Goal: Navigation & Orientation: Find specific page/section

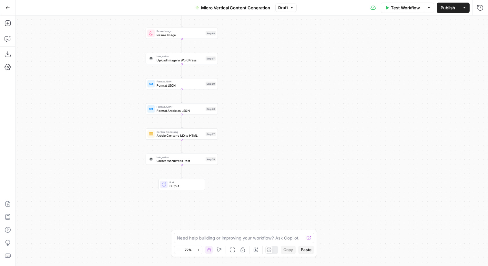
click at [7, 7] on icon "button" at bounding box center [8, 7] width 4 height 3
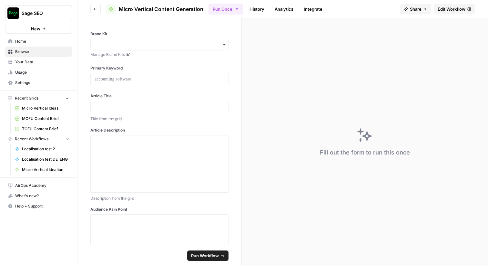
click at [31, 53] on span "Browse" at bounding box center [42, 52] width 54 height 6
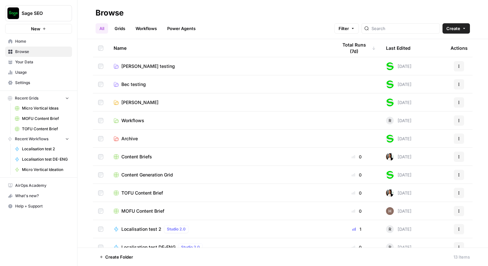
click at [132, 103] on span "[PERSON_NAME]" at bounding box center [139, 102] width 37 height 6
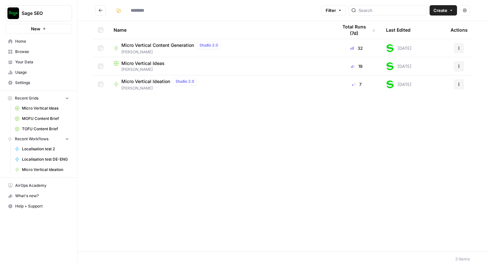
click at [196, 154] on div "Name Total Runs (7d) Last Edited Actions Micro Vertical Content Generation Stud…" at bounding box center [283, 136] width 411 height 230
click at [158, 82] on span "Micro Vertical Ideation" at bounding box center [145, 81] width 49 height 6
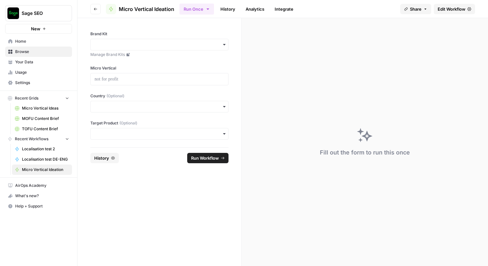
click at [457, 7] on span "Edit Workflow" at bounding box center [452, 9] width 28 height 6
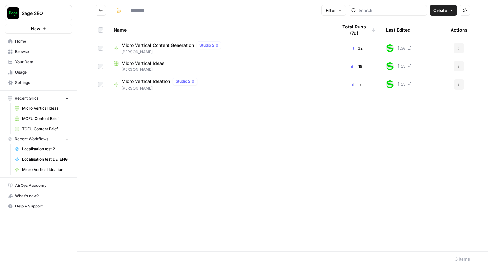
click at [140, 63] on span "Micro Vertical Ideas" at bounding box center [142, 63] width 43 height 6
